Goal: Task Accomplishment & Management: Complete application form

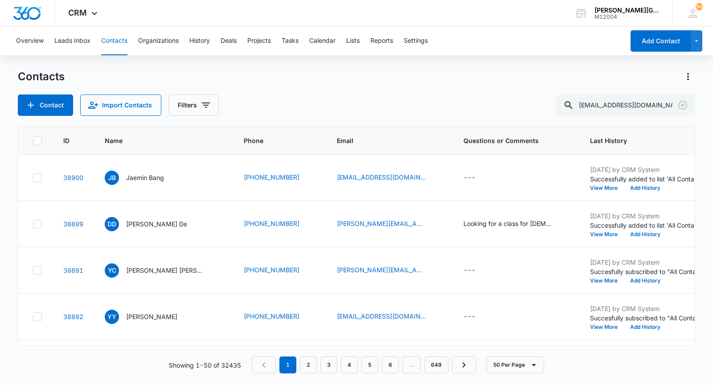
scroll to position [0, 25]
type input "[EMAIL_ADDRESS][DOMAIN_NAME]"
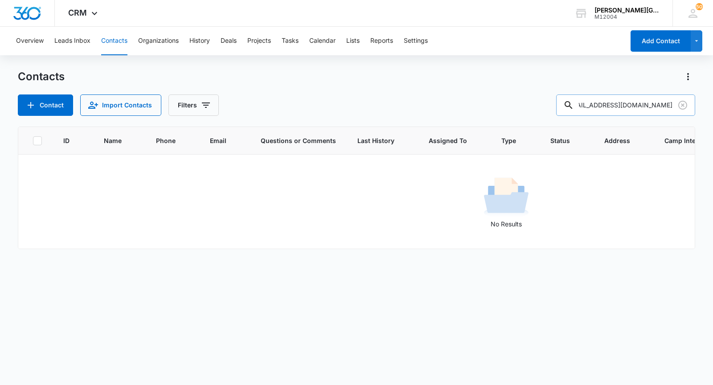
click at [613, 108] on input "[EMAIL_ADDRESS][DOMAIN_NAME]" at bounding box center [625, 104] width 139 height 21
click at [57, 101] on button "Contact" at bounding box center [45, 104] width 55 height 21
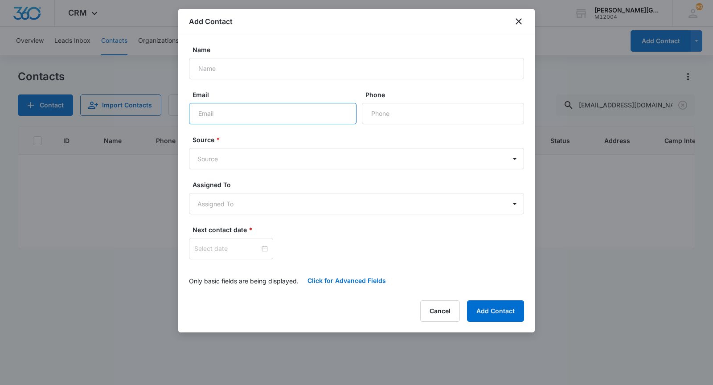
click at [258, 113] on input "Email" at bounding box center [273, 113] width 168 height 21
paste input "[EMAIL_ADDRESS][DOMAIN_NAME]"
type input "[EMAIL_ADDRESS][DOMAIN_NAME]"
click at [303, 77] on input "Name" at bounding box center [356, 68] width 335 height 21
paste input "[PERSON_NAME]"
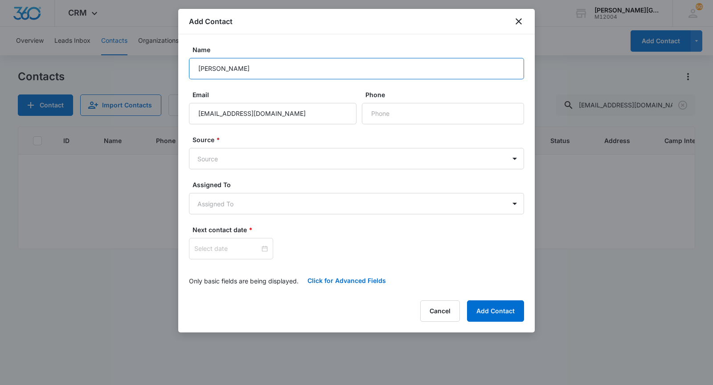
type input "[PERSON_NAME]"
click at [383, 115] on input "Phone" at bounding box center [443, 113] width 162 height 21
paste input "[PHONE_NUMBER]"
type input "[PHONE_NUMBER]"
click at [278, 157] on body "CRM Apps Reputation Websites Forms CRM Email Social Shop Payments POS Content A…" at bounding box center [356, 192] width 713 height 385
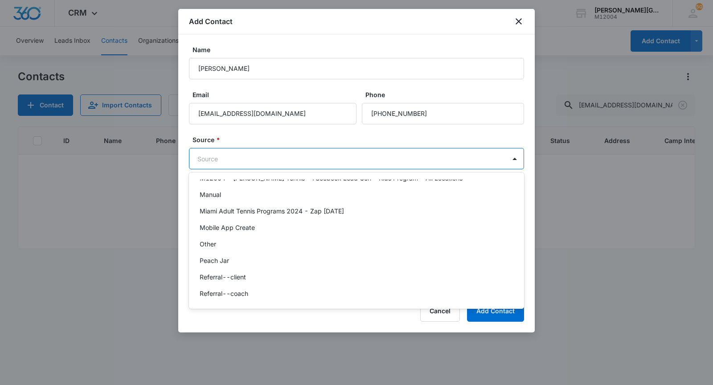
scroll to position [639, 0]
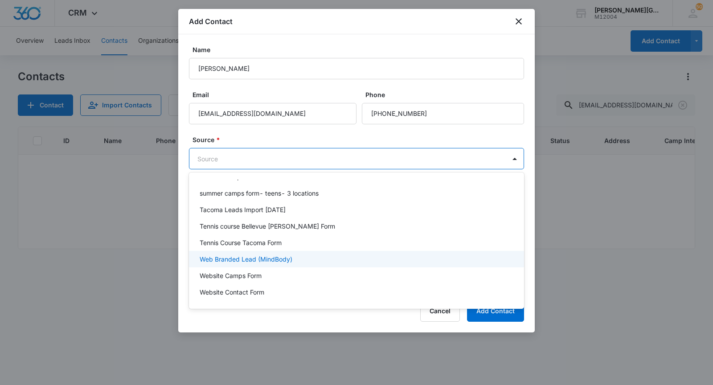
click at [276, 259] on p "Web Branded Lead (MindBody)" at bounding box center [246, 258] width 93 height 9
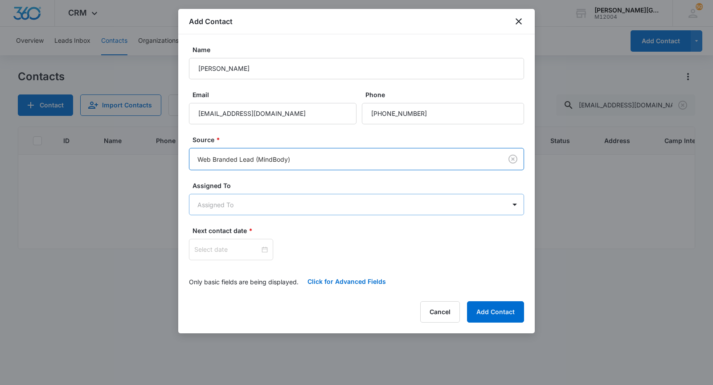
click at [235, 201] on body "CRM Apps Reputation Websites Forms CRM Email Social Shop Payments POS Content A…" at bounding box center [356, 192] width 713 height 385
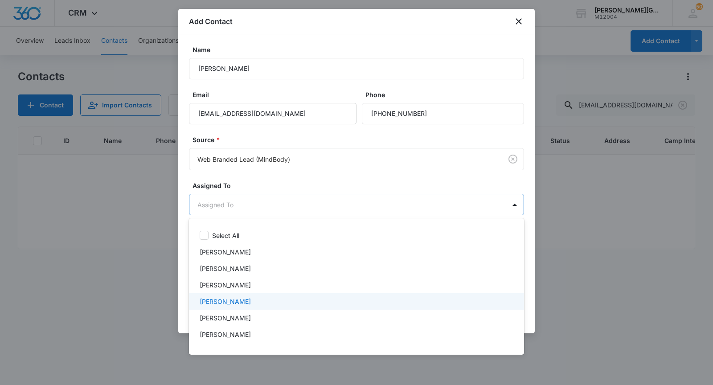
scroll to position [293, 0]
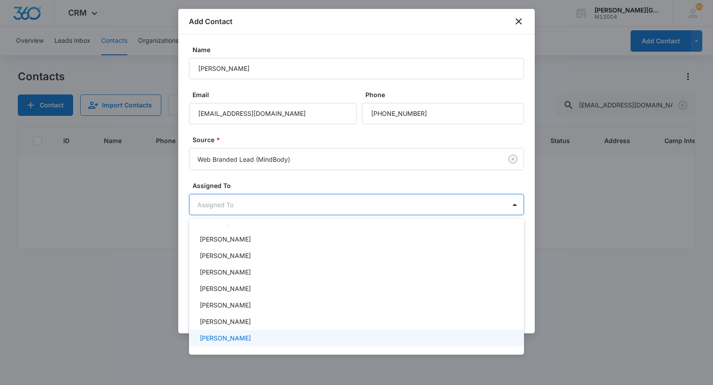
click at [227, 336] on p "[PERSON_NAME]" at bounding box center [225, 337] width 51 height 9
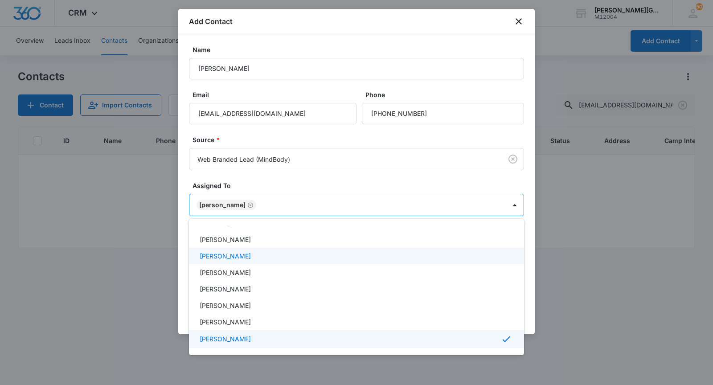
click at [273, 165] on div at bounding box center [356, 192] width 713 height 385
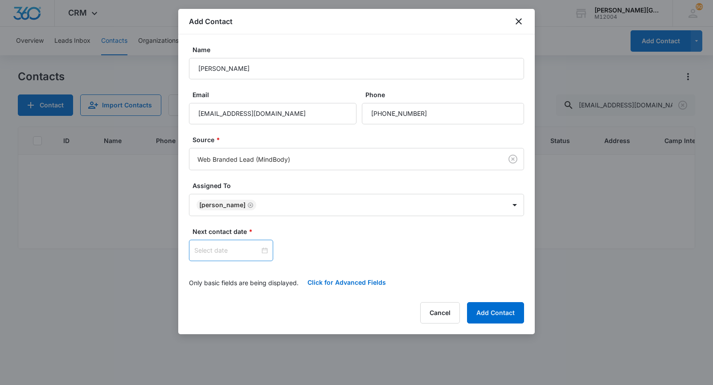
click at [225, 247] on input at bounding box center [226, 251] width 65 height 10
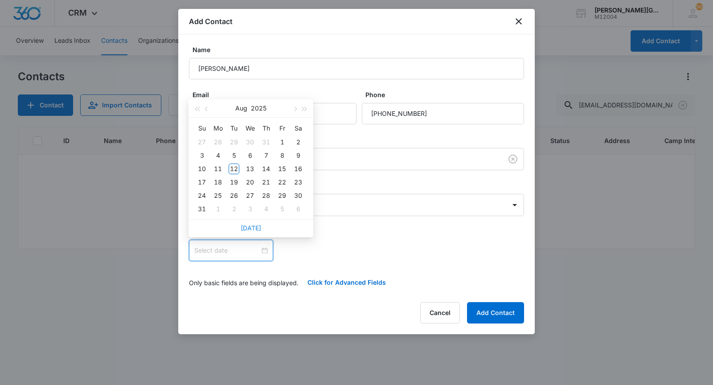
click at [257, 229] on link "[DATE]" at bounding box center [251, 228] width 20 height 8
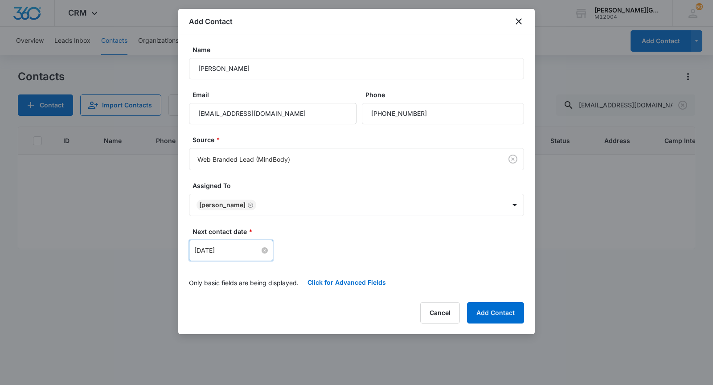
click at [230, 250] on input "[DATE]" at bounding box center [226, 251] width 65 height 10
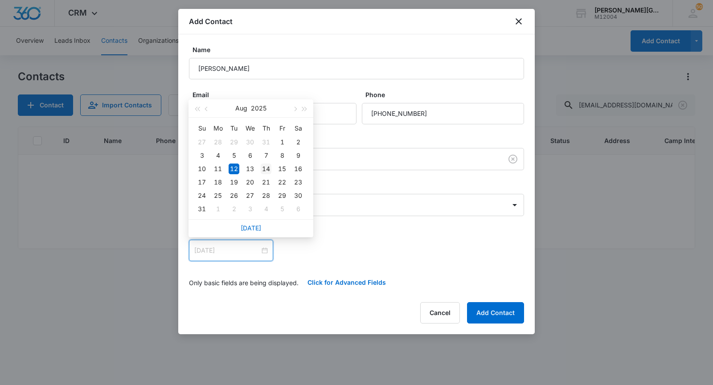
type input "[DATE]"
click at [264, 171] on div "14" at bounding box center [266, 169] width 11 height 11
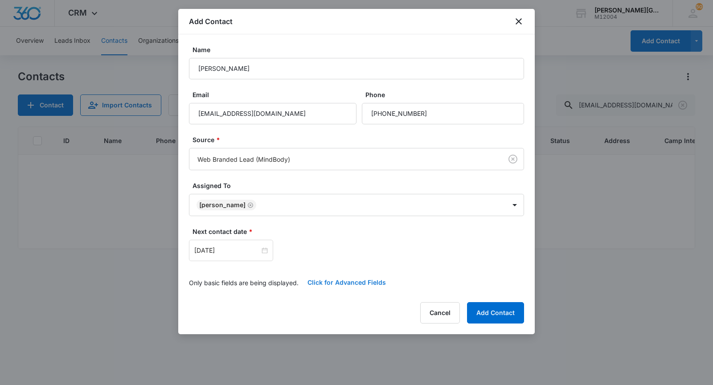
click at [311, 283] on button "Click for Advanced Fields" at bounding box center [347, 282] width 96 height 21
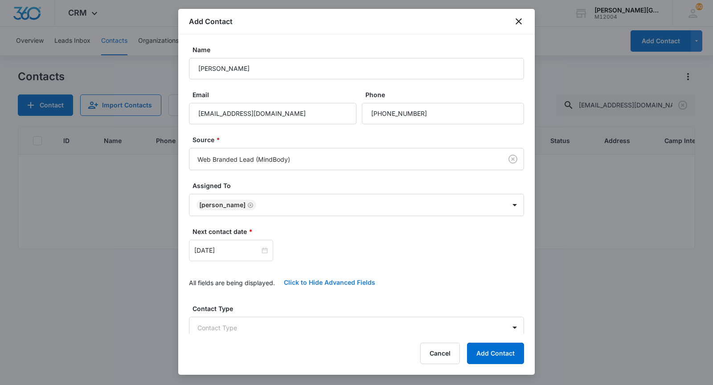
scroll to position [232, 0]
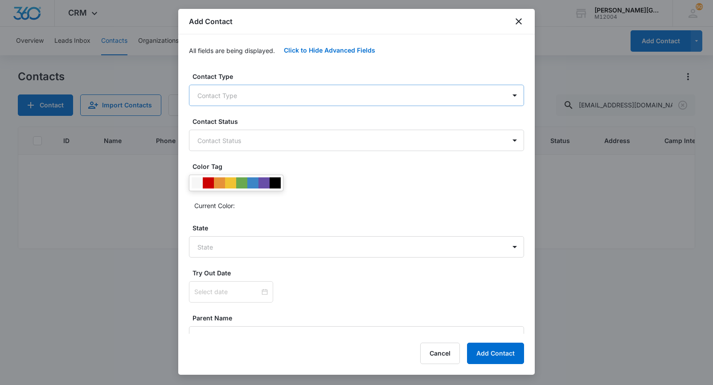
click at [301, 97] on body "CRM Apps Reputation Websites Forms CRM Email Social Shop Payments POS Content A…" at bounding box center [356, 192] width 713 height 385
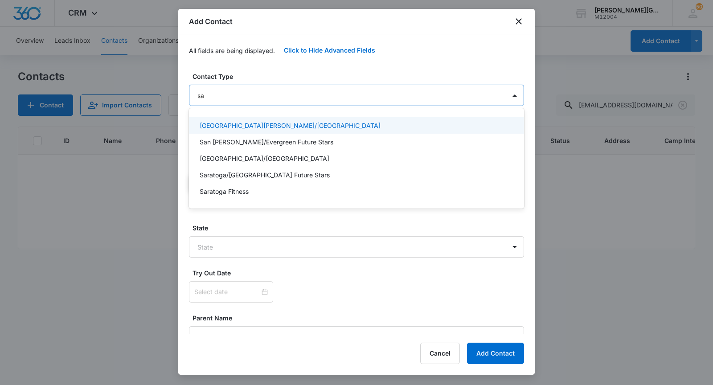
type input "sar"
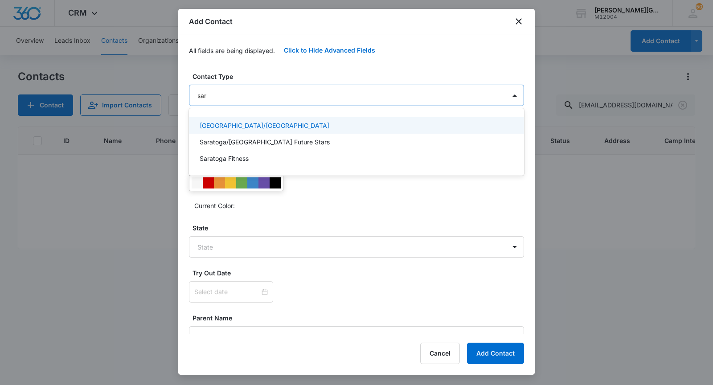
click at [241, 128] on p "[GEOGRAPHIC_DATA]/[GEOGRAPHIC_DATA]" at bounding box center [265, 125] width 130 height 9
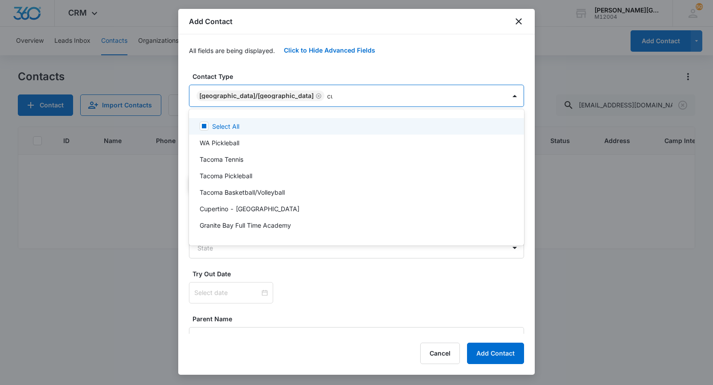
type input "cup"
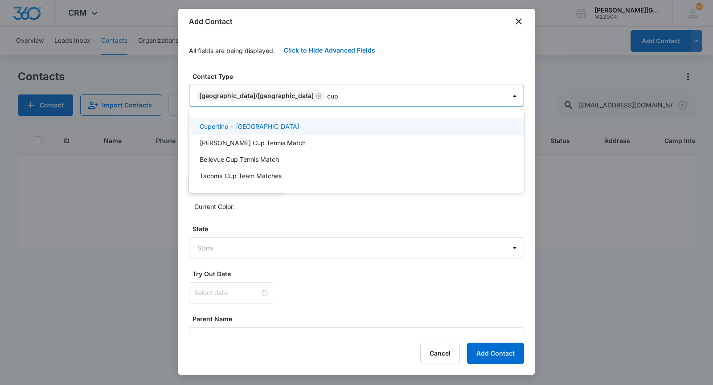
click at [233, 127] on p "Cupertino - [GEOGRAPHIC_DATA]" at bounding box center [250, 126] width 100 height 9
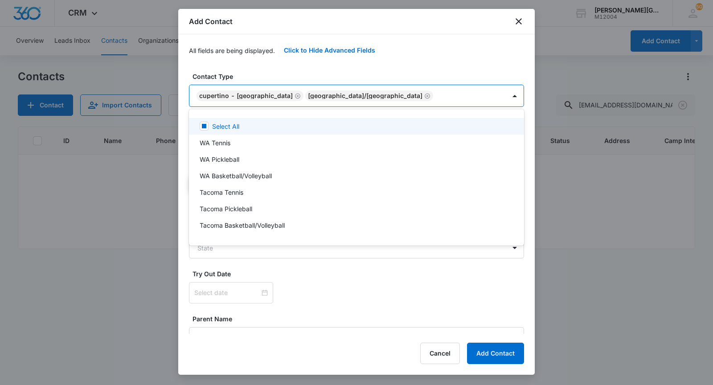
click at [253, 96] on div at bounding box center [356, 192] width 713 height 385
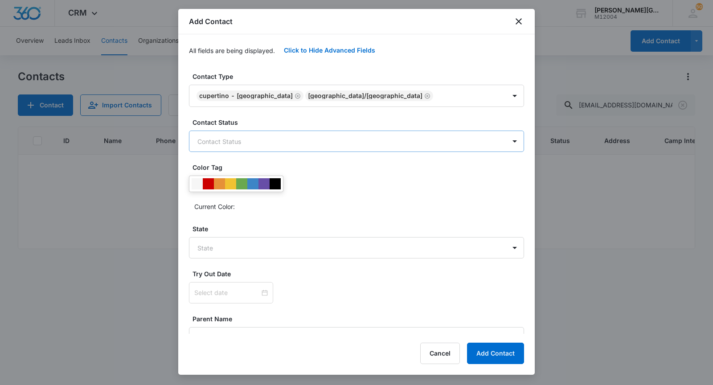
click at [241, 136] on body "CRM Apps Reputation Websites Forms CRM Email Social Shop Payments POS Content A…" at bounding box center [356, 192] width 713 height 385
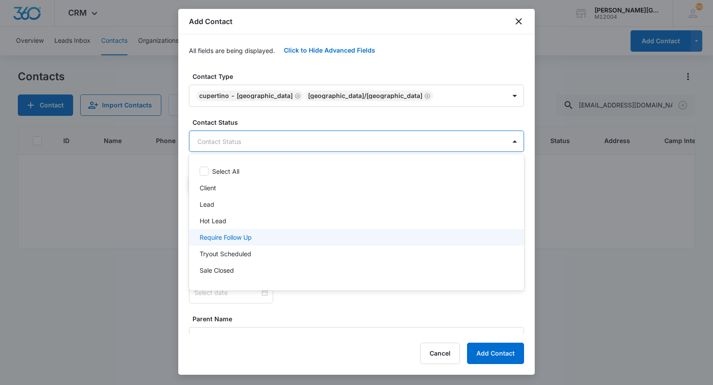
click at [229, 234] on p "Require Follow Up" at bounding box center [226, 237] width 52 height 9
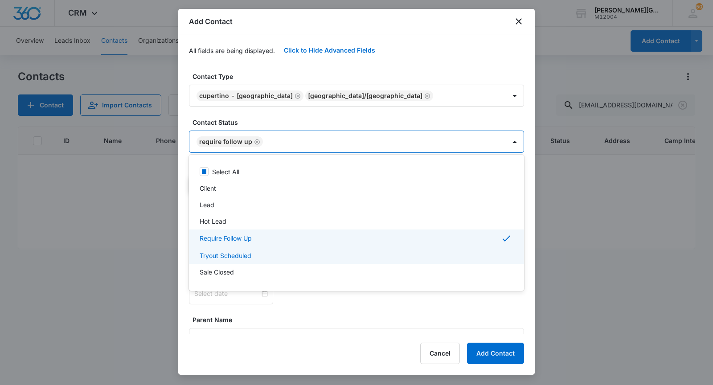
click at [229, 254] on p "Tryout Scheduled" at bounding box center [226, 255] width 52 height 9
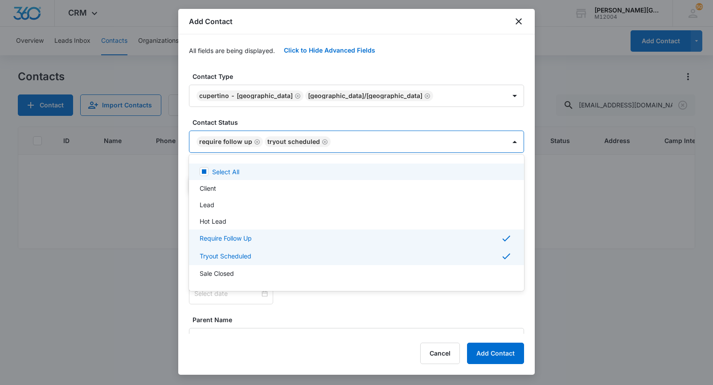
click at [254, 154] on div at bounding box center [356, 192] width 713 height 385
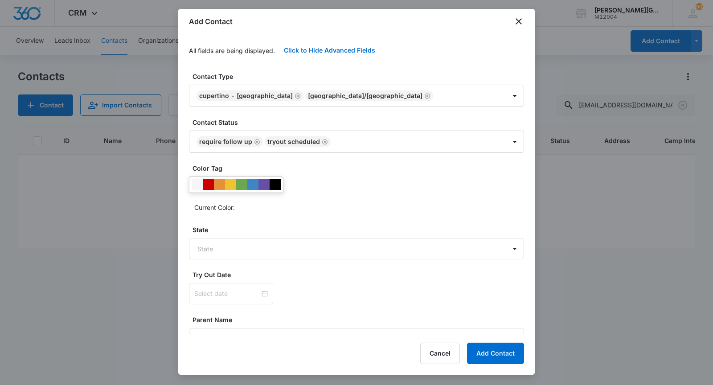
click at [230, 176] on div at bounding box center [236, 184] width 94 height 16
click at [230, 181] on div at bounding box center [230, 184] width 11 height 11
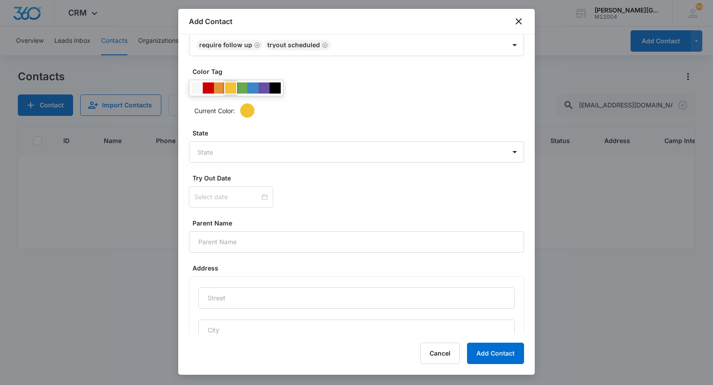
scroll to position [337, 0]
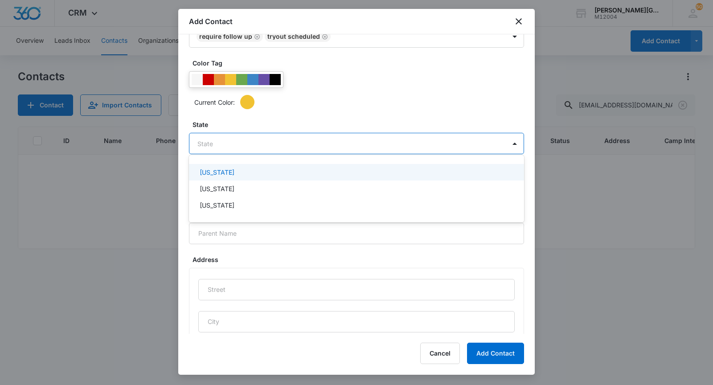
click at [226, 147] on body "CRM Apps Reputation Websites Forms CRM Email Social Shop Payments POS Content A…" at bounding box center [356, 192] width 713 height 385
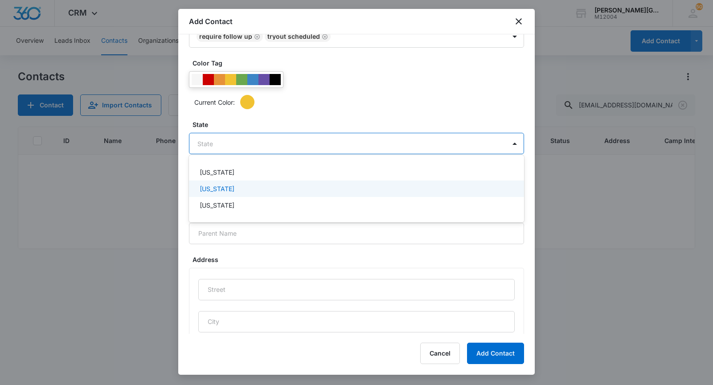
click at [225, 190] on p "[US_STATE]" at bounding box center [217, 188] width 35 height 9
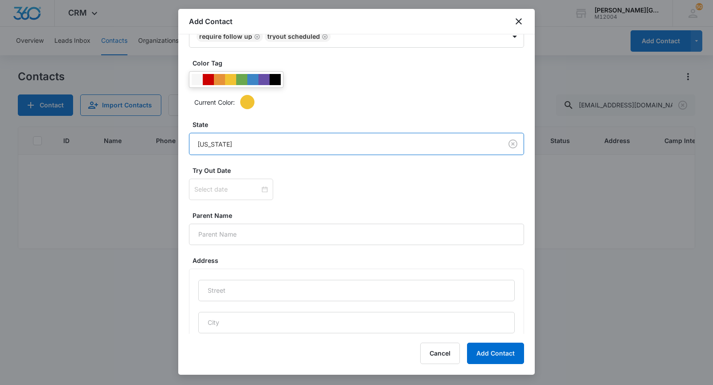
scroll to position [398, 0]
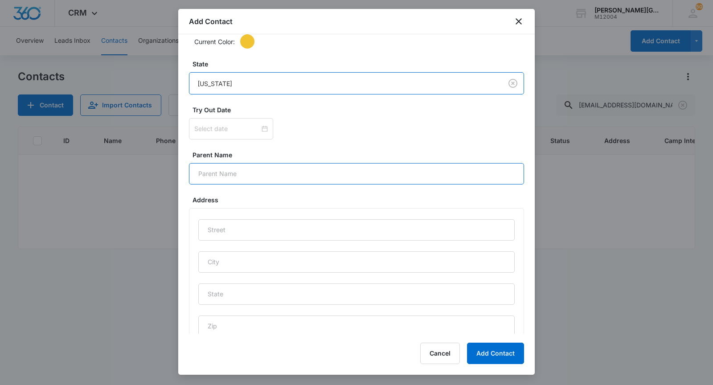
click at [227, 171] on input "Parent Name" at bounding box center [356, 173] width 335 height 21
paste input "[PERSON_NAME]"
type input "[PERSON_NAME]"
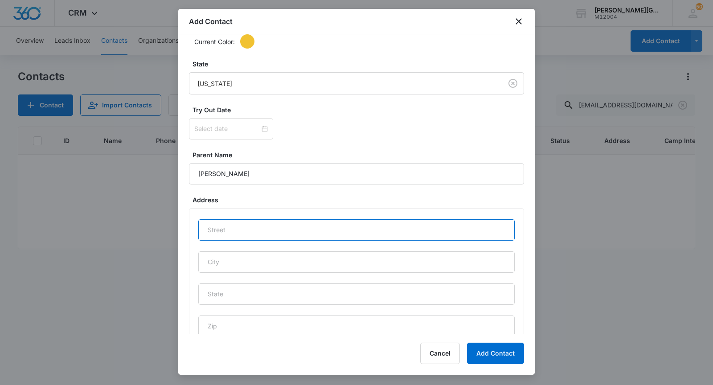
click at [244, 227] on input "text" at bounding box center [356, 229] width 316 height 21
paste input "[STREET_ADDRESS]"
type input "[STREET_ADDRESS]"
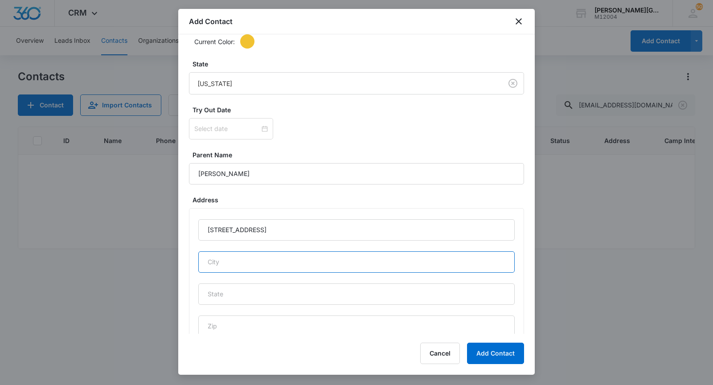
click at [224, 261] on input "text" at bounding box center [356, 261] width 316 height 21
type input "Cupertino"
click at [260, 283] on input "text" at bounding box center [356, 293] width 316 height 21
click at [233, 296] on input "text" at bounding box center [356, 293] width 316 height 21
type input "CA"
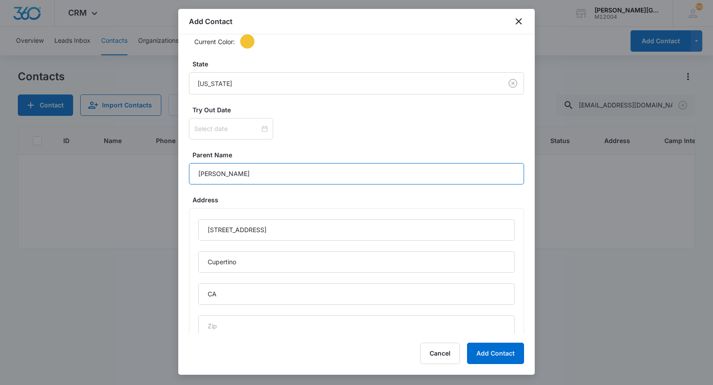
click at [274, 168] on input "[PERSON_NAME]" at bounding box center [356, 173] width 335 height 21
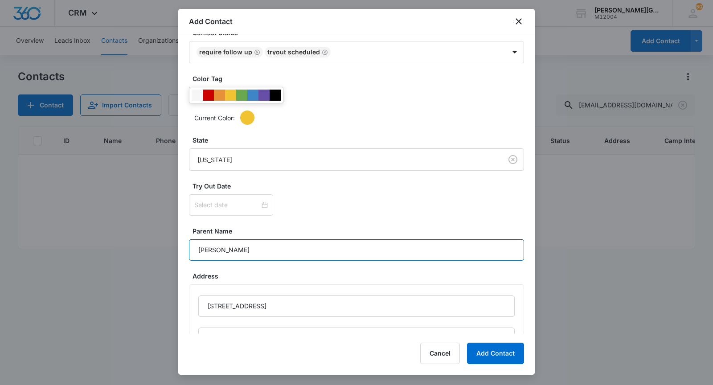
scroll to position [325, 0]
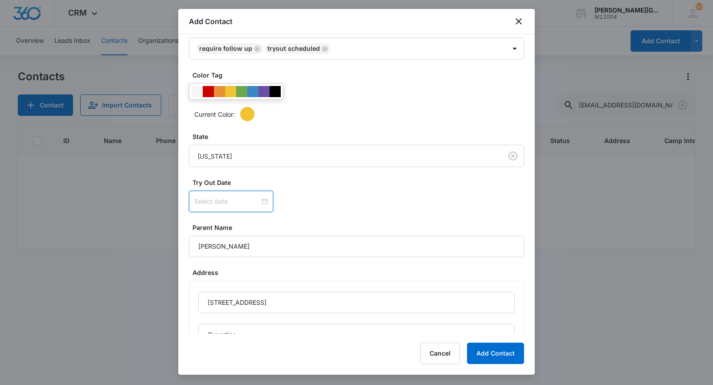
click at [222, 198] on input at bounding box center [226, 201] width 65 height 10
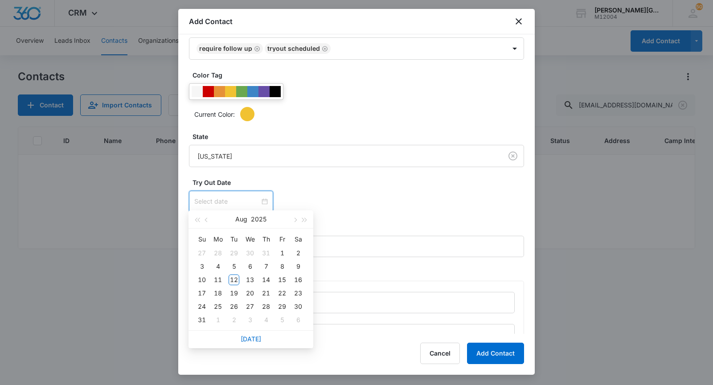
type input "[DATE]"
click at [256, 339] on link "[DATE]" at bounding box center [251, 339] width 20 height 8
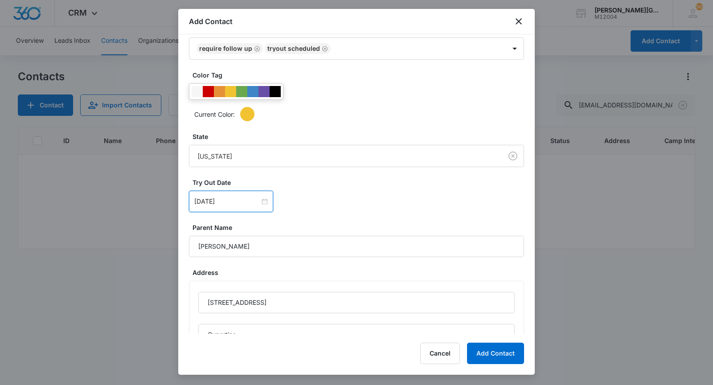
click at [221, 204] on div "[DATE]" at bounding box center [231, 201] width 84 height 21
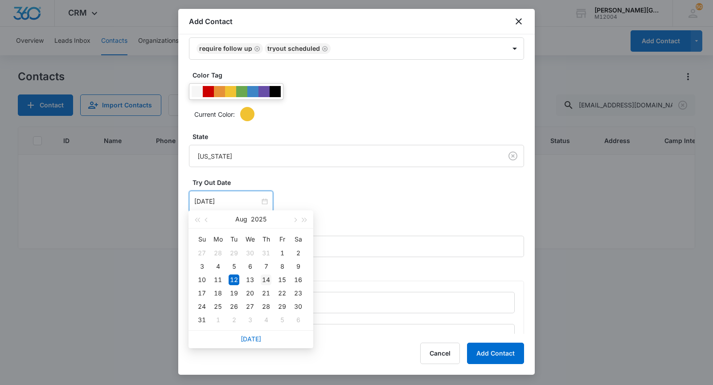
type input "[DATE]"
click at [266, 280] on div "14" at bounding box center [266, 279] width 11 height 11
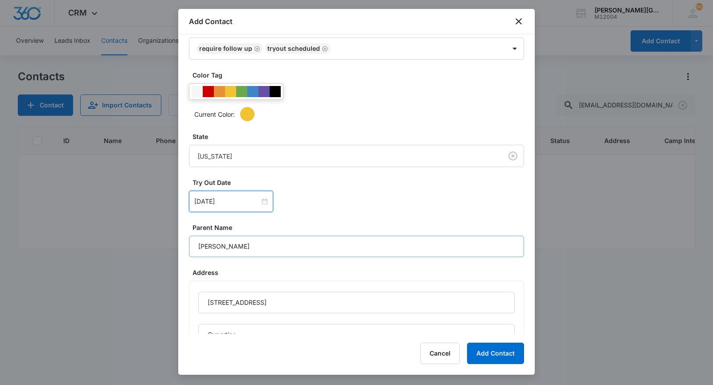
scroll to position [0, 0]
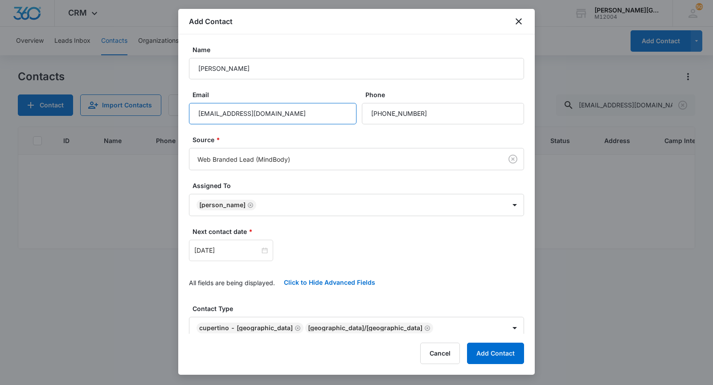
click at [291, 112] on input "[EMAIL_ADDRESS][DOMAIN_NAME]" at bounding box center [273, 113] width 168 height 21
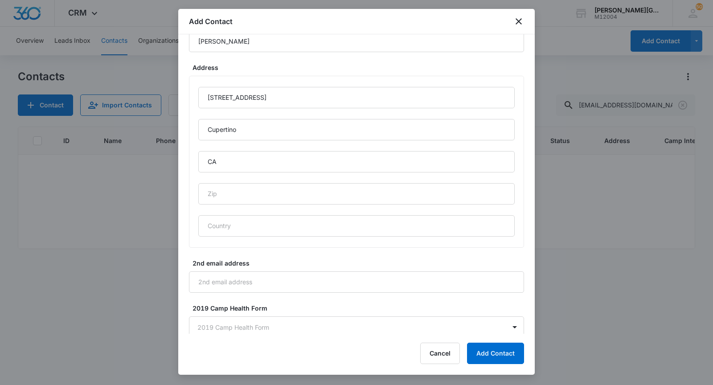
scroll to position [531, 0]
click at [497, 350] on button "Add Contact" at bounding box center [495, 353] width 57 height 21
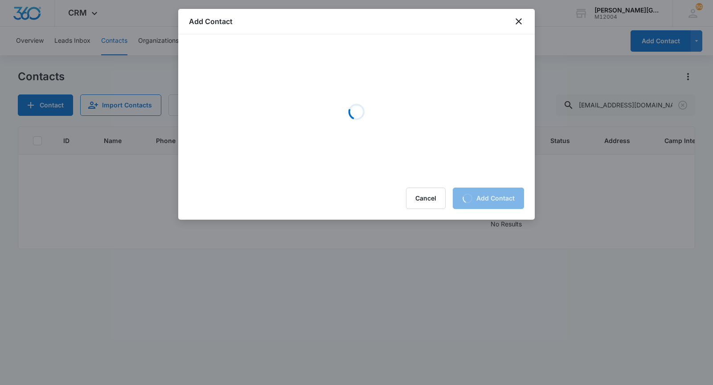
scroll to position [0, 0]
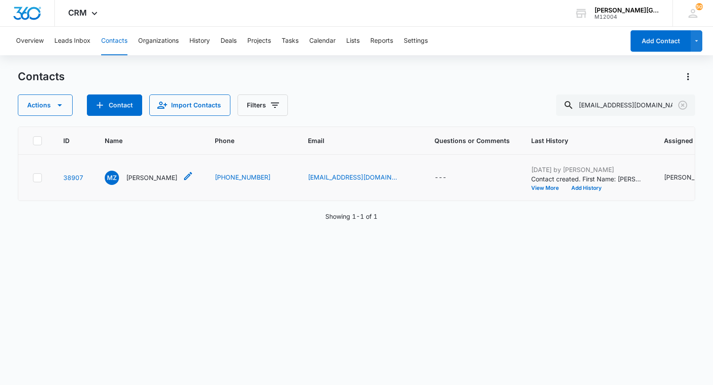
click at [133, 182] on p "[PERSON_NAME]" at bounding box center [151, 177] width 51 height 9
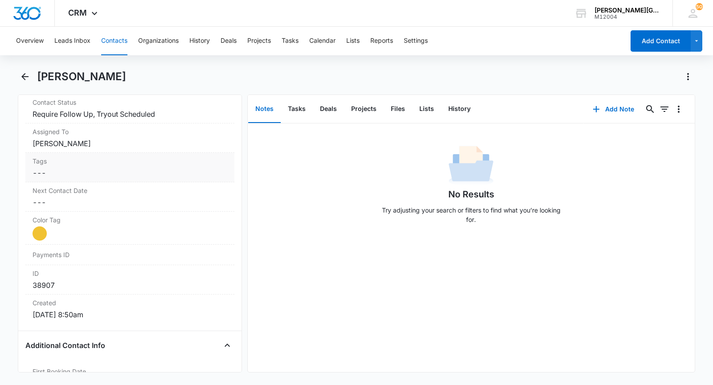
scroll to position [426, 0]
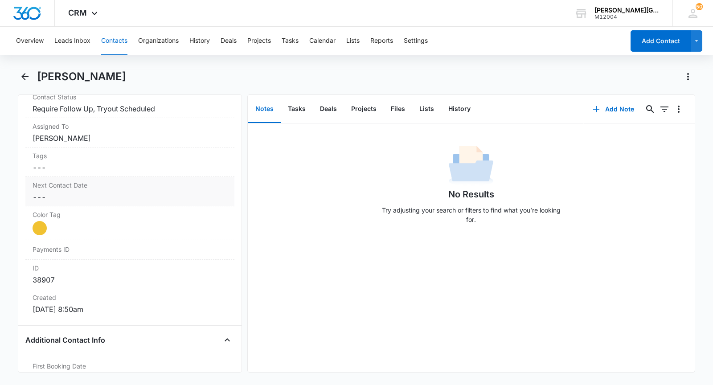
click at [86, 190] on label "Next Contact Date" at bounding box center [130, 184] width 195 height 9
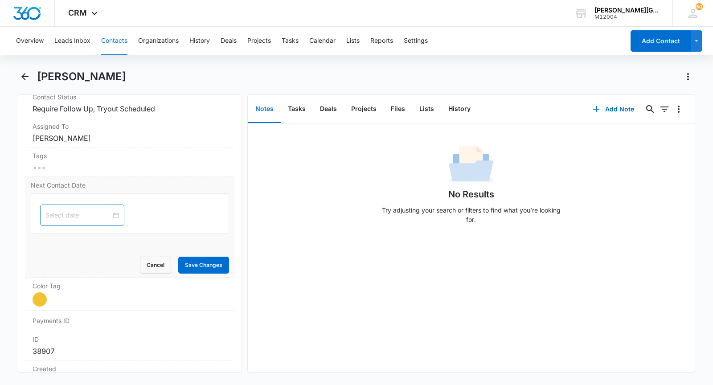
click at [80, 216] on div at bounding box center [82, 215] width 84 height 21
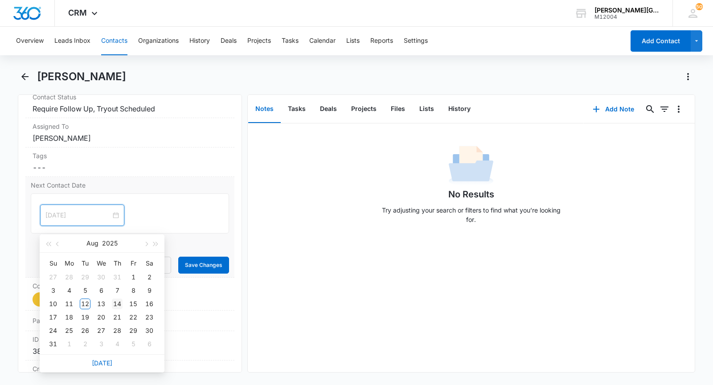
type input "[DATE]"
click at [118, 303] on div "14" at bounding box center [117, 304] width 11 height 11
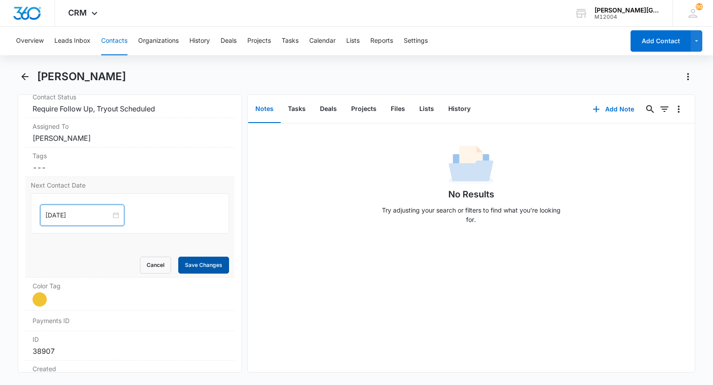
click at [202, 272] on button "Save Changes" at bounding box center [203, 265] width 51 height 17
click at [297, 111] on button "Tasks" at bounding box center [297, 109] width 32 height 28
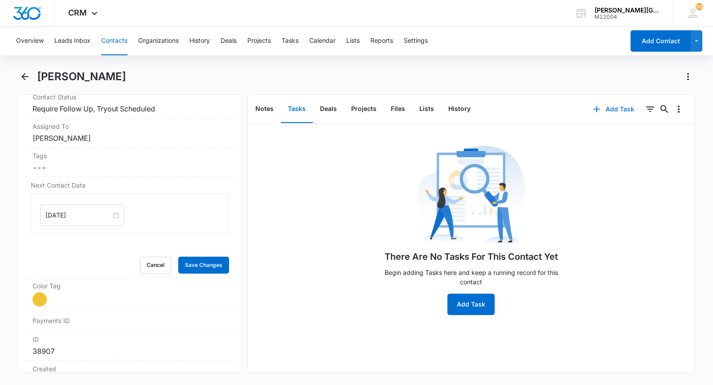
click at [609, 111] on button "Add Task" at bounding box center [613, 108] width 59 height 21
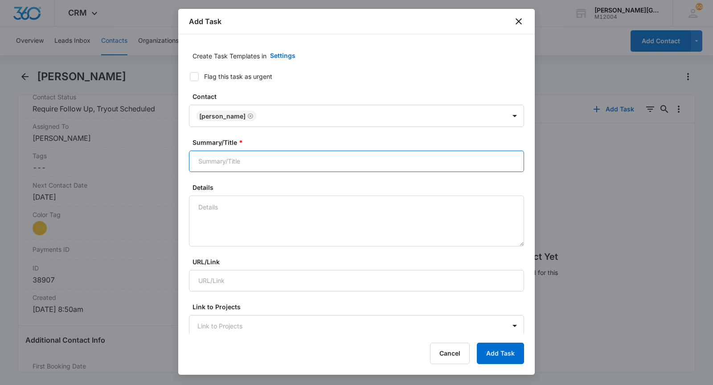
click at [238, 153] on input "Summary/Title *" at bounding box center [356, 161] width 335 height 21
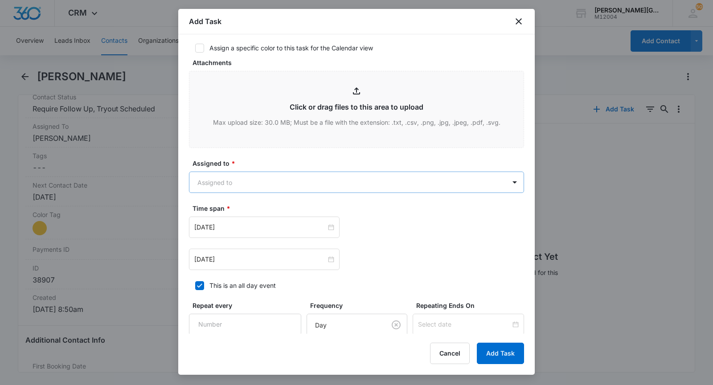
scroll to position [376, 0]
type input "follow up"
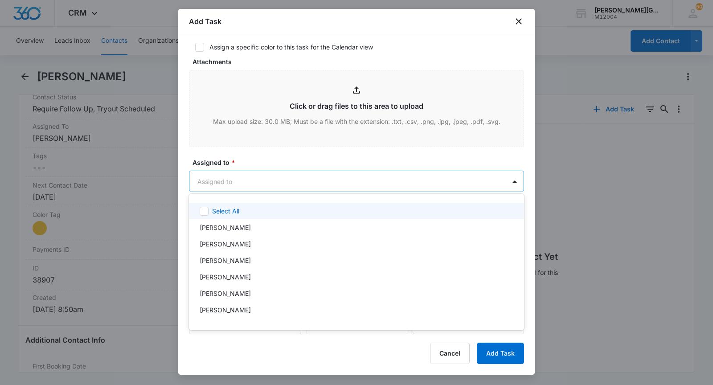
click at [276, 171] on body "CRM Apps Reputation Websites Forms CRM Email Social Shop Payments POS Content A…" at bounding box center [356, 192] width 713 height 385
type input "[PERSON_NAME]"
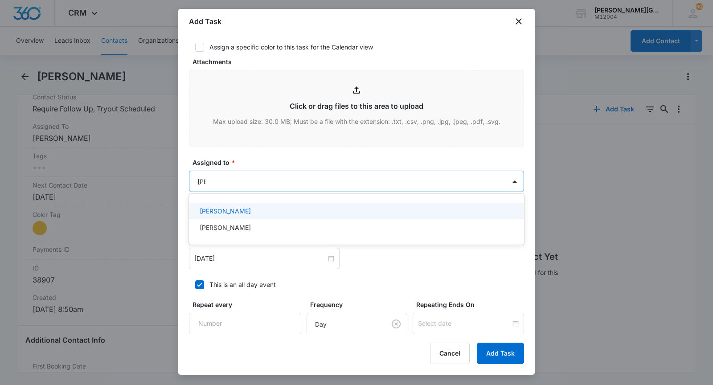
click at [258, 201] on div "[PERSON_NAME] [PERSON_NAME]" at bounding box center [356, 219] width 335 height 37
click at [254, 207] on div "[PERSON_NAME]" at bounding box center [356, 210] width 312 height 9
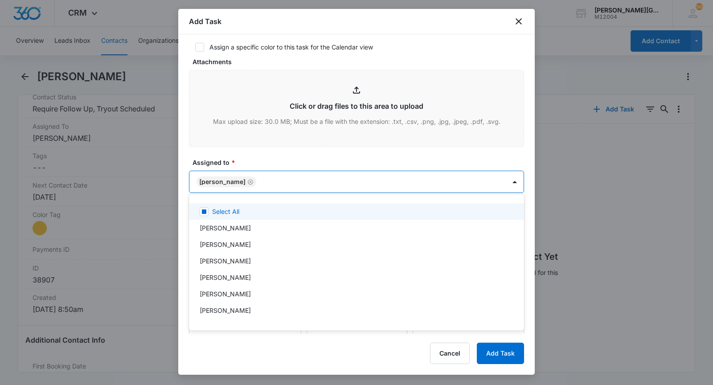
click at [262, 176] on div at bounding box center [356, 192] width 713 height 385
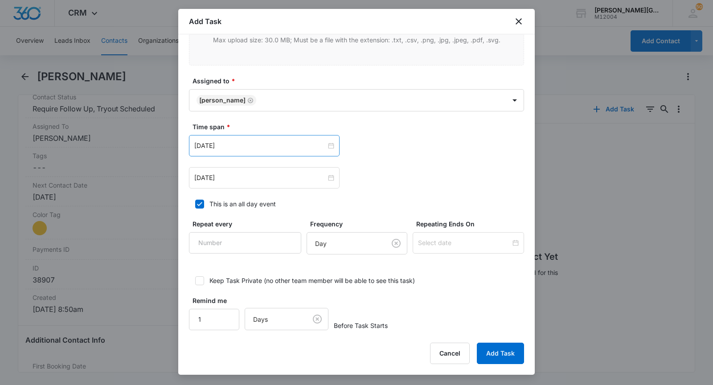
scroll to position [462, 0]
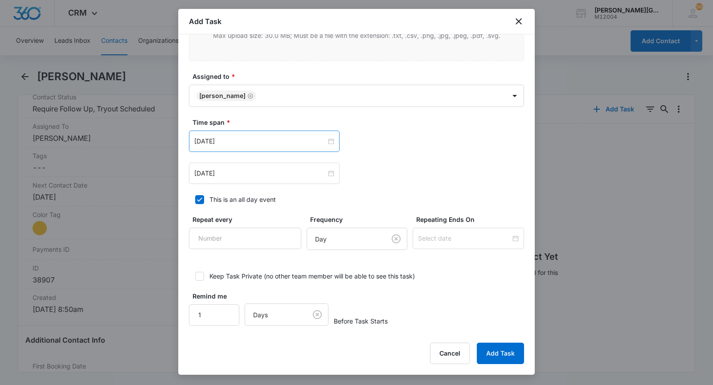
click at [229, 131] on div "[DATE]" at bounding box center [264, 141] width 151 height 21
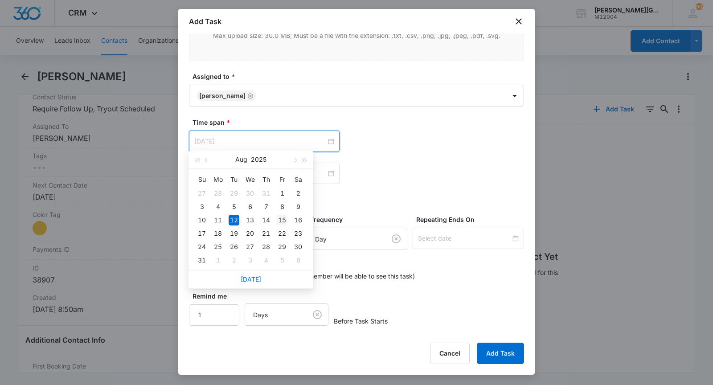
type input "[DATE]"
click at [280, 221] on div "15" at bounding box center [282, 220] width 11 height 11
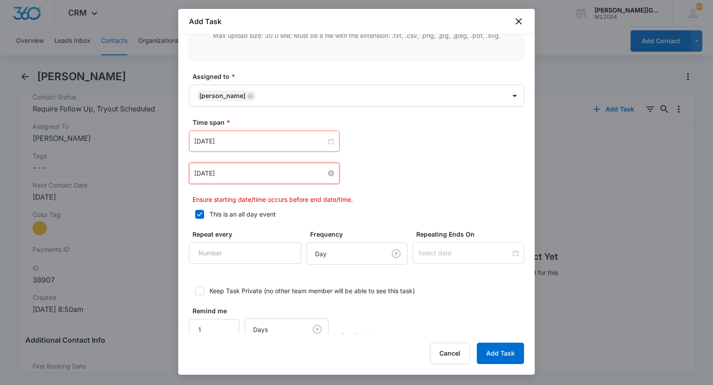
click at [236, 169] on input "[DATE]" at bounding box center [260, 173] width 132 height 10
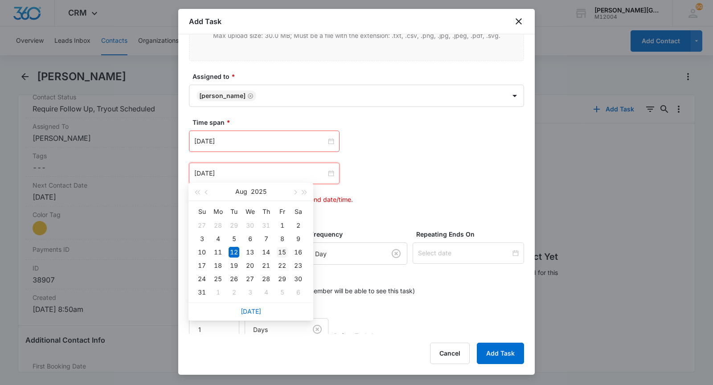
type input "[DATE]"
click at [284, 251] on div "15" at bounding box center [282, 252] width 11 height 11
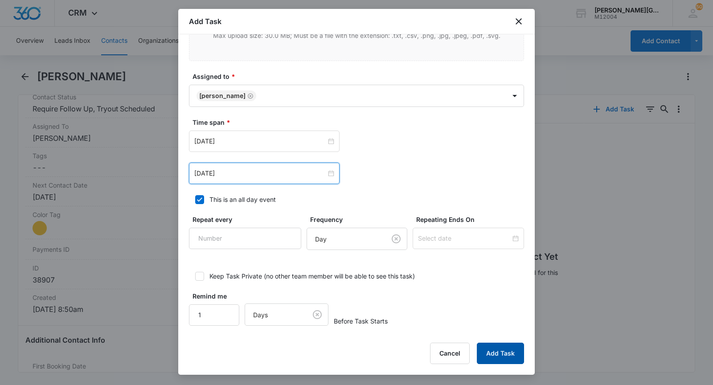
click at [507, 355] on button "Add Task" at bounding box center [500, 353] width 47 height 21
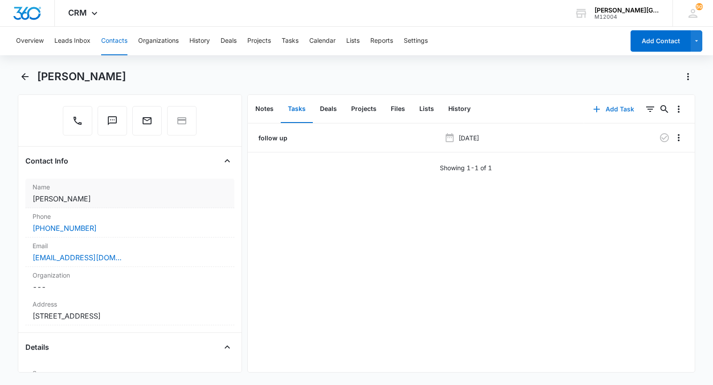
scroll to position [90, 0]
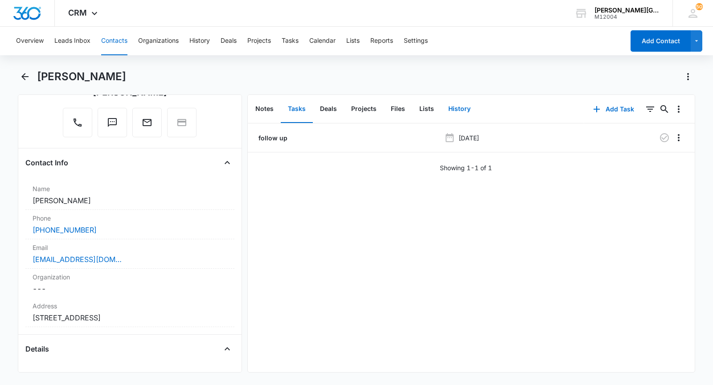
click at [460, 103] on button "History" at bounding box center [459, 109] width 37 height 28
click at [584, 104] on icon "button" at bounding box center [588, 109] width 11 height 11
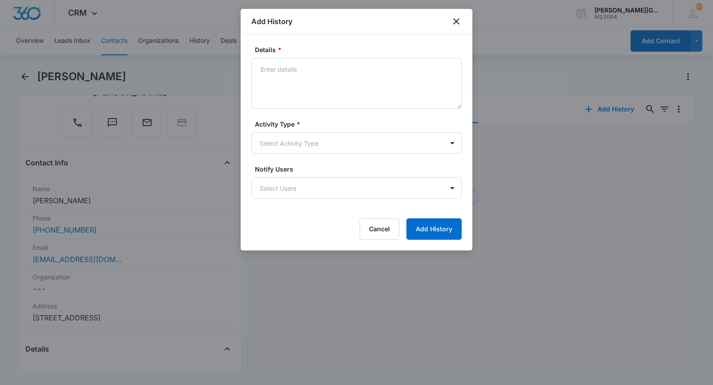
click at [466, 16] on div "Add History" at bounding box center [357, 21] width 232 height 25
click at [459, 20] on icon "close" at bounding box center [456, 21] width 11 height 11
